Goal: Information Seeking & Learning: Learn about a topic

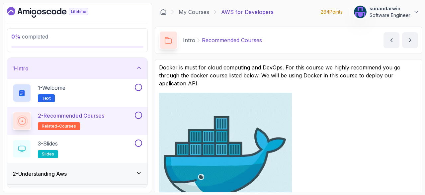
scroll to position [115, 0]
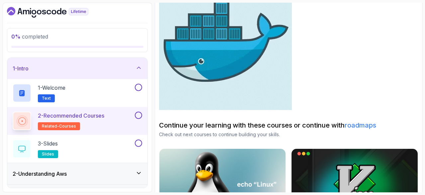
click at [34, 10] on icon "Dashboard" at bounding box center [47, 12] width 81 height 11
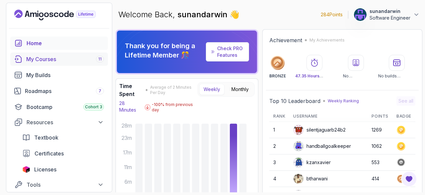
click at [75, 61] on div "My Courses 11" at bounding box center [65, 59] width 78 height 8
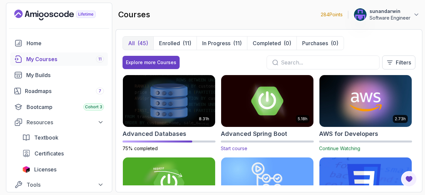
click at [251, 107] on img at bounding box center [267, 101] width 97 height 54
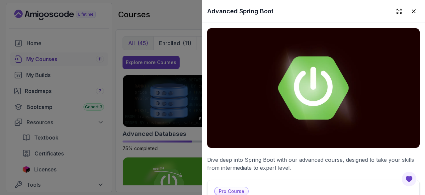
scroll to position [154, 0]
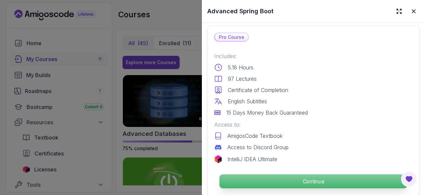
click at [313, 178] on p "Continue" at bounding box center [313, 181] width 188 height 14
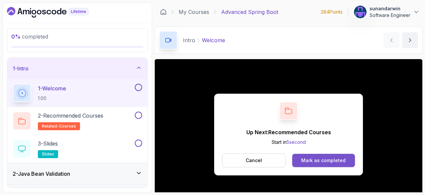
click at [337, 161] on div "Mark as completed" at bounding box center [323, 160] width 44 height 7
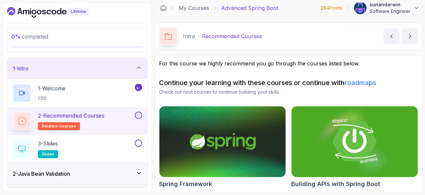
scroll to position [6, 0]
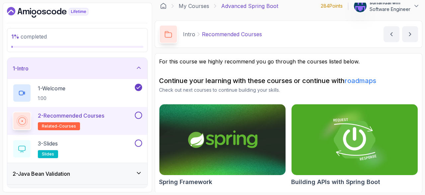
click at [222, 148] on img at bounding box center [222, 140] width 132 height 74
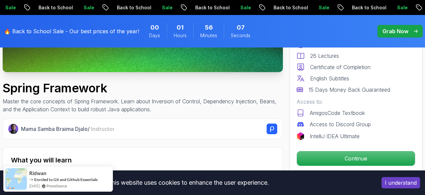
scroll to position [191, 0]
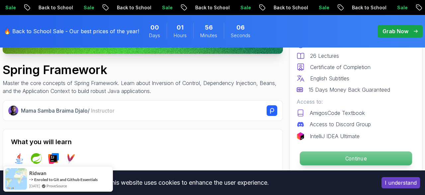
click at [347, 159] on p "Continue" at bounding box center [356, 158] width 112 height 14
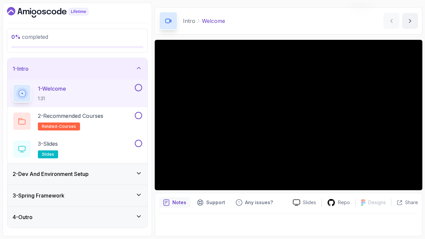
scroll to position [19, 0]
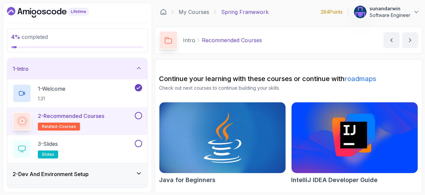
click at [143, 114] on div "2 - Recommended Courses related-courses" at bounding box center [77, 121] width 140 height 28
click at [141, 114] on button at bounding box center [138, 115] width 7 height 7
click at [135, 142] on button at bounding box center [138, 143] width 7 height 7
click at [92, 148] on div "3 - Slides slides" at bounding box center [73, 149] width 121 height 19
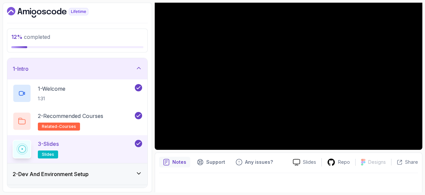
scroll to position [63, 0]
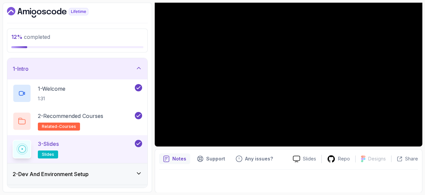
click at [370, 176] on div at bounding box center [288, 179] width 259 height 19
click at [223, 184] on div at bounding box center [288, 179] width 259 height 19
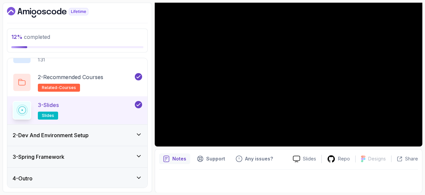
click at [133, 135] on div "2 - Dev And Environment Setup" at bounding box center [77, 135] width 129 height 8
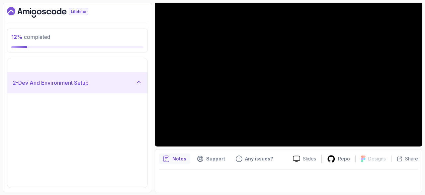
scroll to position [0, 0]
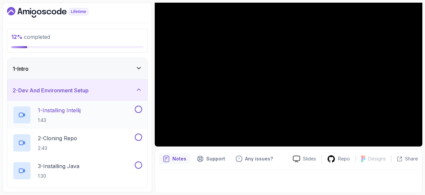
click at [93, 118] on div "1 - Installing Intellij 1:43" at bounding box center [73, 115] width 121 height 19
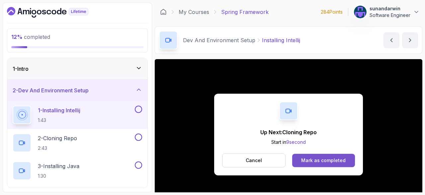
click at [324, 161] on div "Mark as completed" at bounding box center [323, 160] width 44 height 7
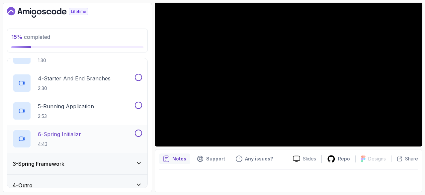
scroll to position [122, 0]
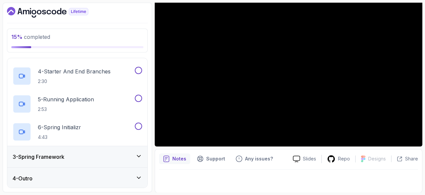
click at [50, 153] on h3 "3 - Spring Framework" at bounding box center [39, 157] width 52 height 8
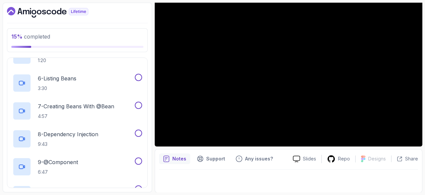
scroll to position [345, 0]
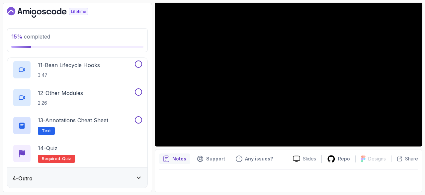
click at [108, 182] on div "4 - Outro" at bounding box center [77, 178] width 140 height 21
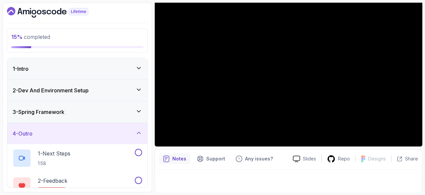
scroll to position [0, 0]
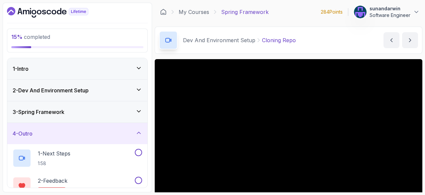
click at [140, 72] on div "1 - Intro" at bounding box center [77, 68] width 140 height 21
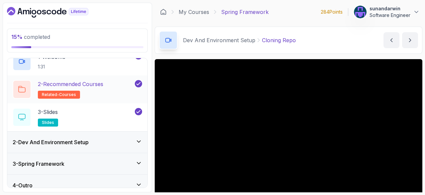
scroll to position [39, 0]
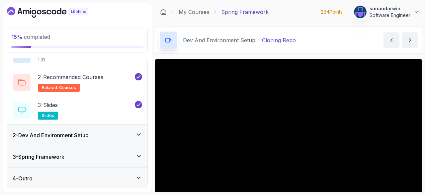
click at [136, 134] on icon at bounding box center [138, 134] width 7 height 7
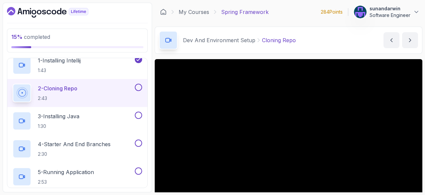
scroll to position [7, 0]
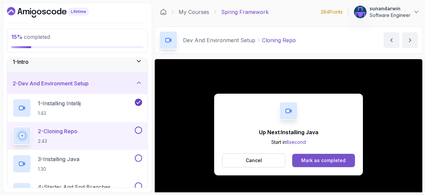
click at [314, 161] on div "Mark as completed" at bounding box center [323, 160] width 44 height 7
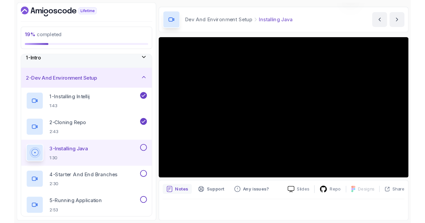
scroll to position [19, 0]
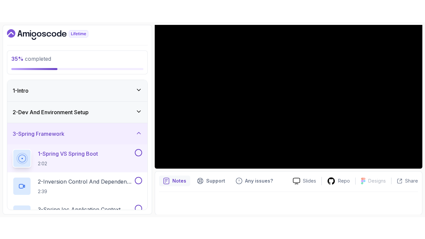
scroll to position [19, 0]
